Goal: Transaction & Acquisition: Obtain resource

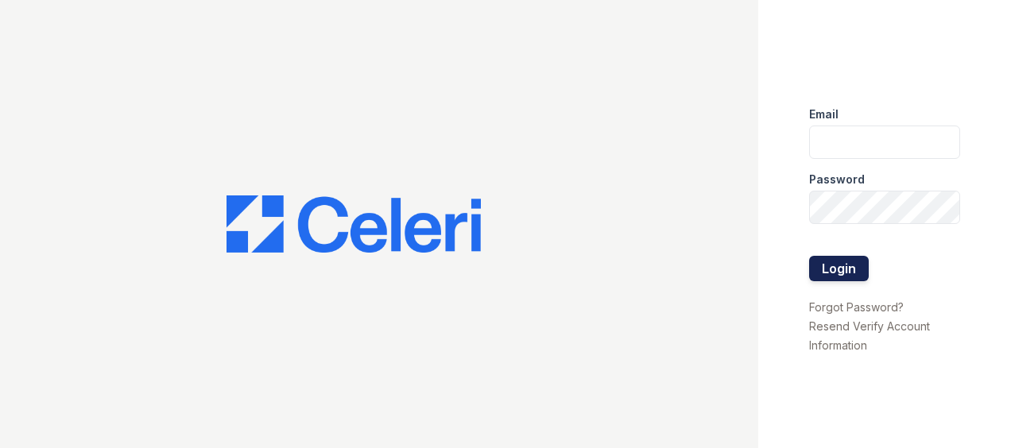
type input "[EMAIL_ADDRESS][DOMAIN_NAME]"
click at [846, 271] on button "Login" at bounding box center [839, 268] width 60 height 25
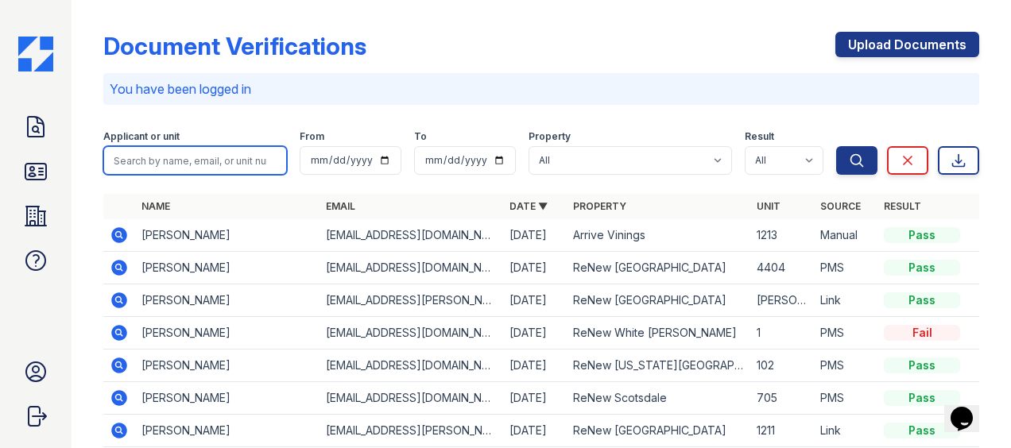
drag, startPoint x: 199, startPoint y: 154, endPoint x: 208, endPoint y: 145, distance: 12.9
click at [199, 154] on input "search" at bounding box center [195, 160] width 184 height 29
paste input "[PERSON_NAME]"
type input "[PERSON_NAME]"
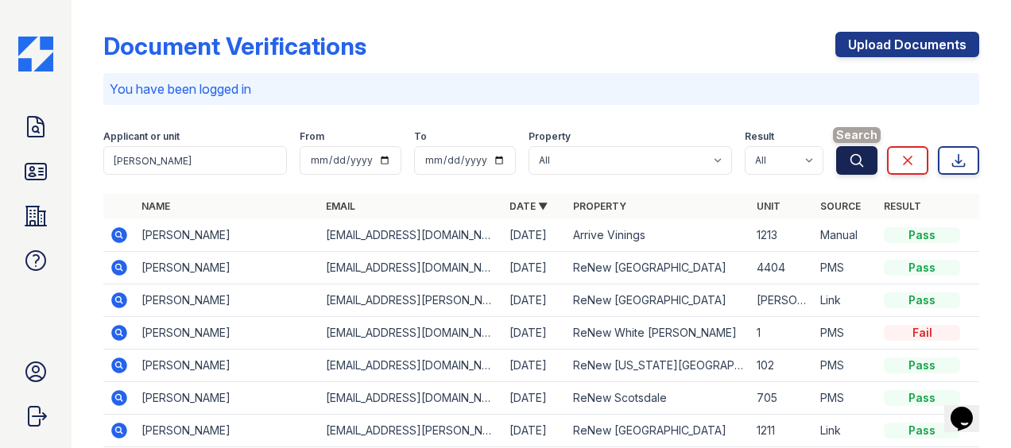
click at [849, 165] on icon "submit" at bounding box center [857, 161] width 16 height 16
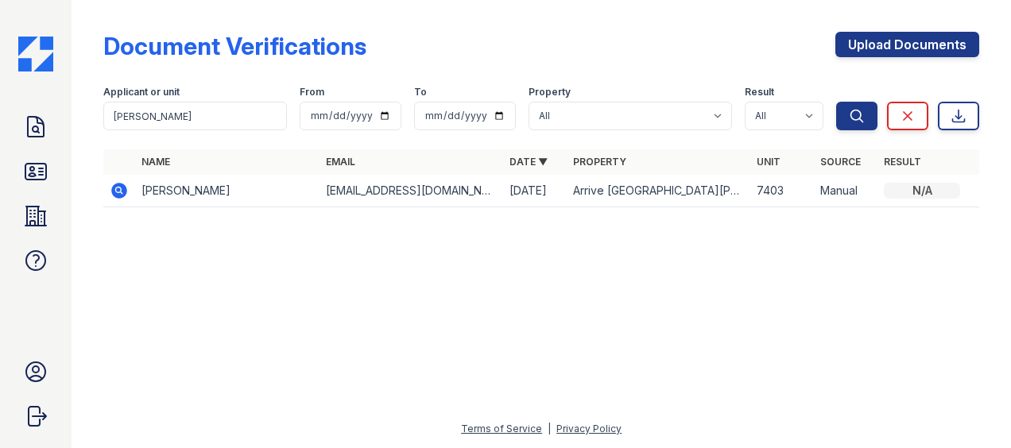
click at [941, 193] on div "N/A" at bounding box center [922, 191] width 76 height 16
click at [163, 184] on td "[PERSON_NAME]" at bounding box center [227, 191] width 184 height 33
click at [118, 191] on icon at bounding box center [118, 190] width 4 height 4
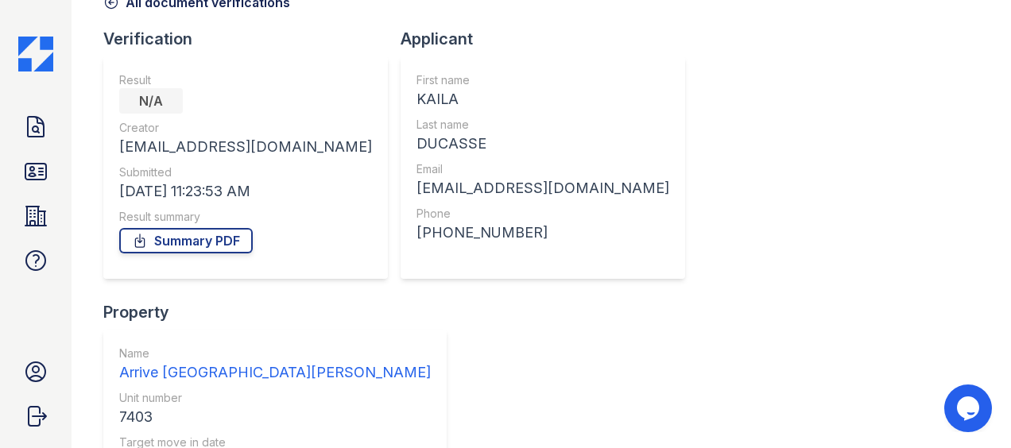
scroll to position [143, 0]
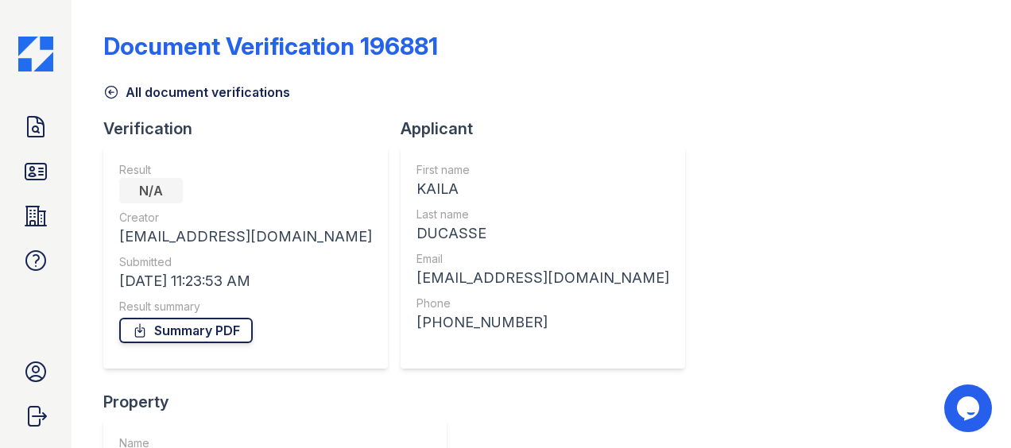
click at [231, 326] on link "Summary PDF" at bounding box center [186, 330] width 134 height 25
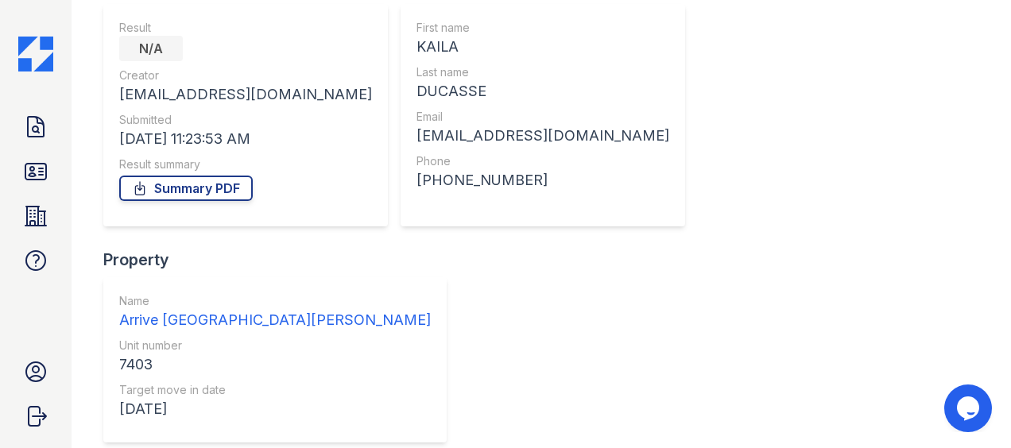
scroll to position [143, 0]
click at [243, 27] on div "Result" at bounding box center [245, 27] width 253 height 16
